Goal: Find specific page/section: Find specific page/section

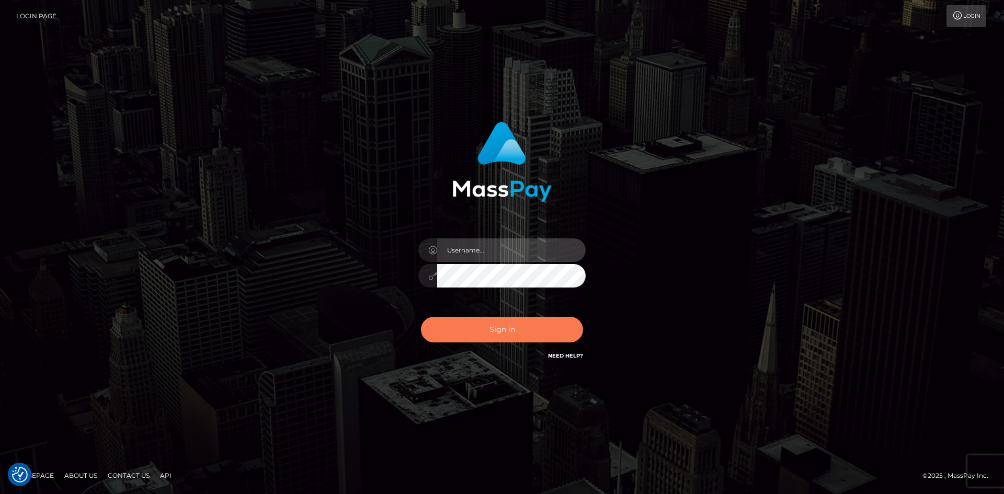
type input "tinan"
click at [530, 328] on button "Sign in" at bounding box center [502, 330] width 162 height 26
type input "tinan"
click at [459, 323] on button "Sign in" at bounding box center [502, 330] width 162 height 26
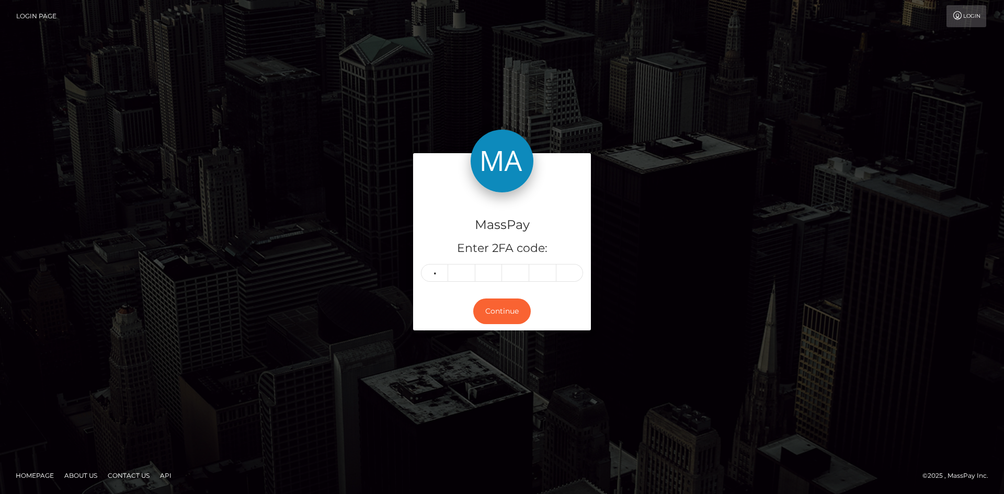
type input "0"
type input "8"
type input "1"
type input "9"
type input "8"
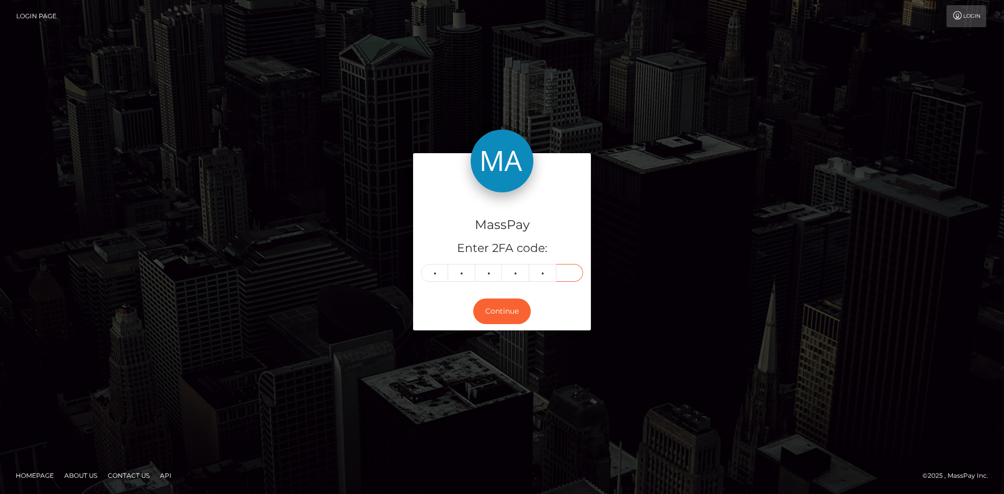
type input "9"
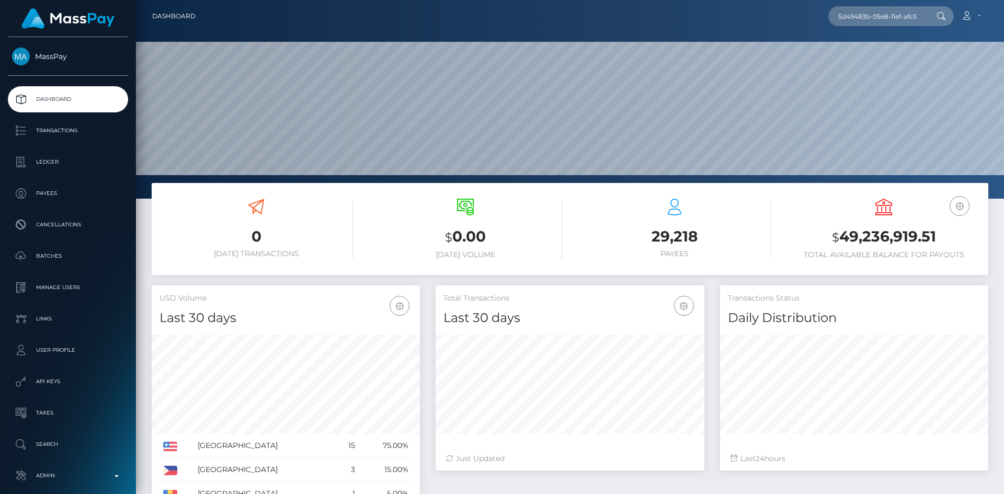
scroll to position [186, 269]
type input "5d49483b-05e8-11ef-afc5-0681708c6a4f"
click at [886, 61] on link "Dineth Ekanyaka" at bounding box center [870, 53] width 84 height 19
